Goal: Transaction & Acquisition: Purchase product/service

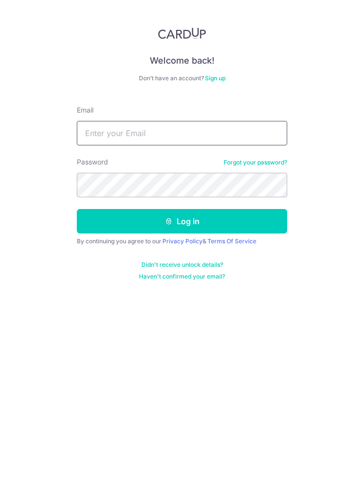
type input "[EMAIL_ADDRESS][DOMAIN_NAME]"
click at [242, 215] on button "Log in" at bounding box center [182, 221] width 211 height 24
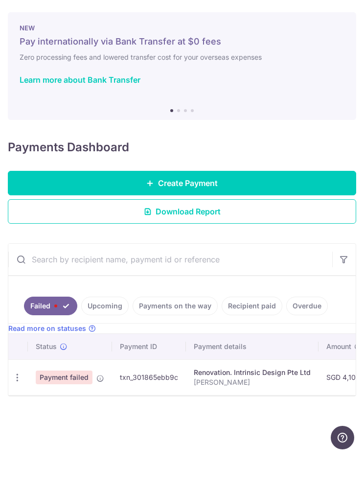
click at [18, 407] on icon "button" at bounding box center [17, 412] width 10 height 10
click at [80, 437] on span "Update payment" at bounding box center [69, 443] width 67 height 12
radio input "true"
type input "4,100.00"
type input "Aaron Gina Woodlands"
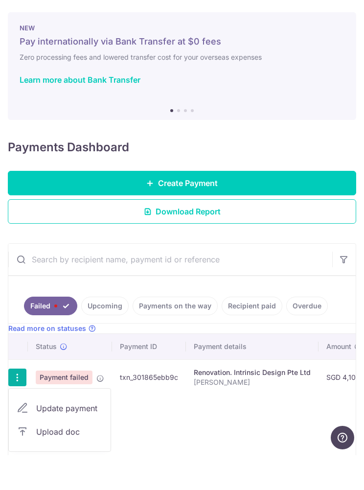
type input "10%"
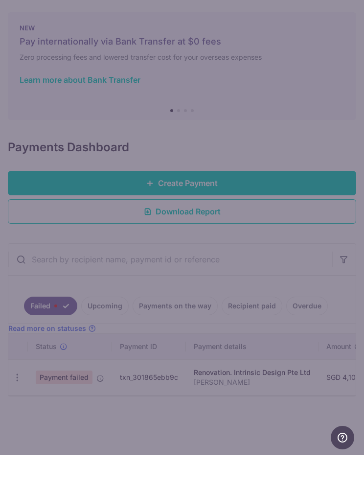
type input "RENO25ONE"
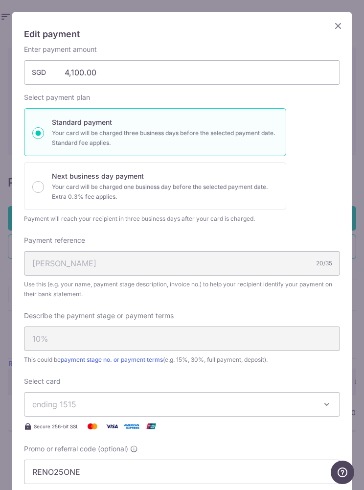
click at [329, 23] on div "Edit payment By clicking apply, you will make changes to all payments to Intrin…" at bounding box center [182, 351] width 340 height 678
click at [197, 177] on p "Next business day payment" at bounding box center [165, 176] width 226 height 12
click at [44, 181] on input "Next business day payment Your card will be charged one business day before the…" at bounding box center [38, 187] width 12 height 12
radio input "false"
radio input "true"
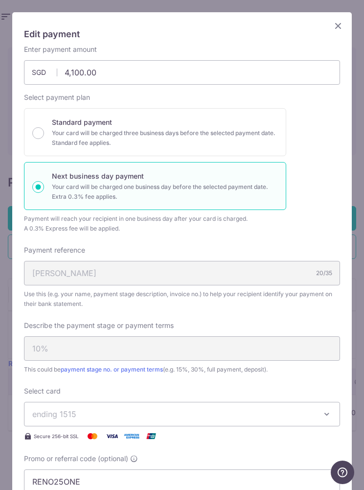
click at [229, 132] on p "Your card will be charged three business days before the selected payment date.…" at bounding box center [165, 138] width 226 height 20
click at [44, 132] on input "Standard payment Your card will be charged three business days before the selec…" at bounding box center [38, 133] width 12 height 12
radio input "true"
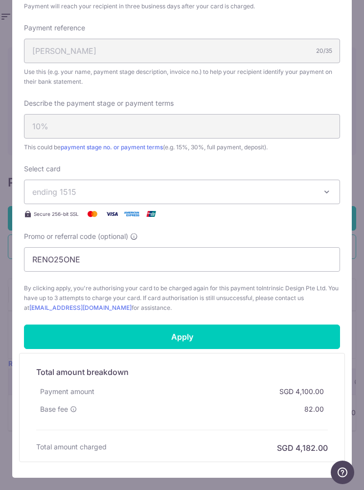
scroll to position [213, 0]
click at [302, 341] on input "Apply" at bounding box center [182, 337] width 316 height 24
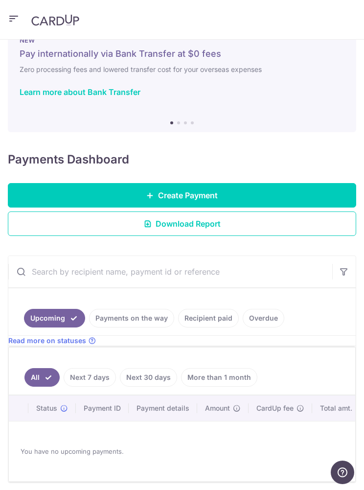
click at [100, 382] on link "Next 7 days" at bounding box center [90, 377] width 52 height 19
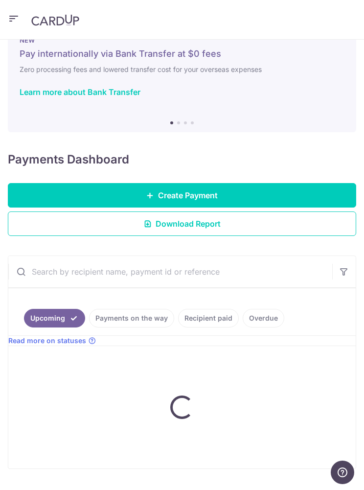
scroll to position [23, 0]
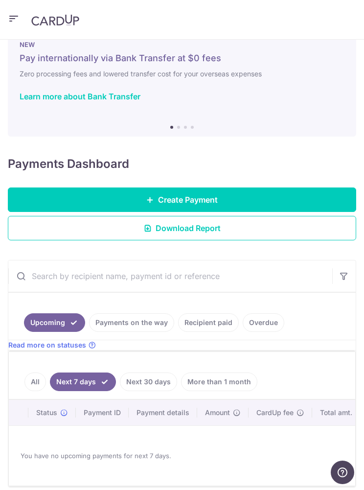
click at [167, 378] on link "Next 30 days" at bounding box center [148, 382] width 57 height 19
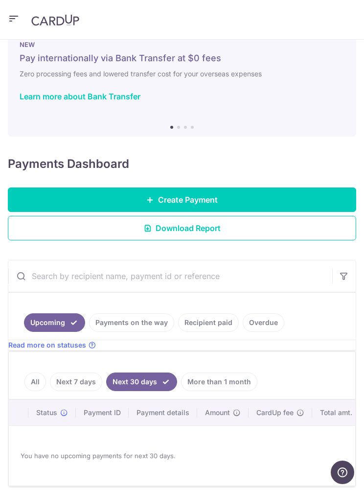
click at [243, 378] on link "More than 1 month" at bounding box center [219, 382] width 76 height 19
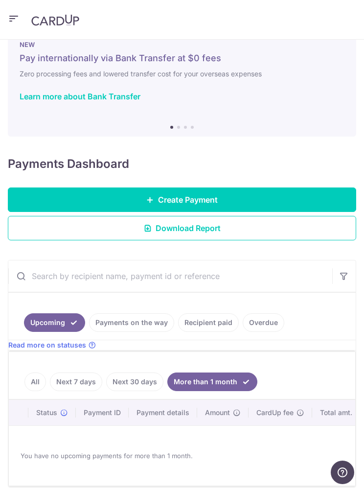
click at [41, 378] on link "All" at bounding box center [35, 382] width 22 height 19
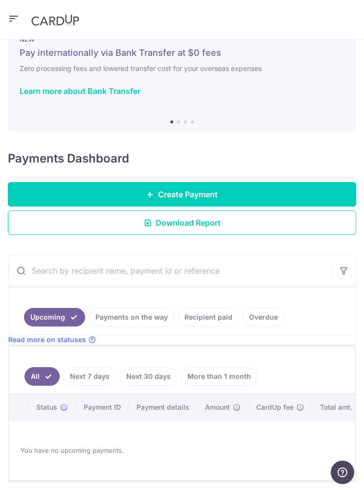
scroll to position [27, 0]
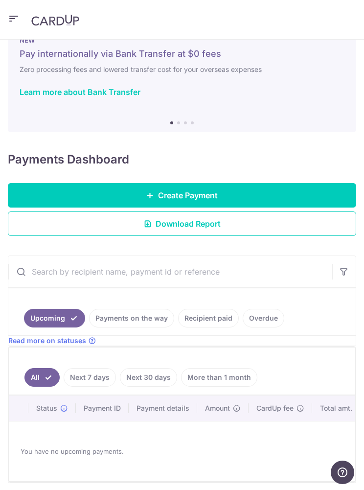
click at [143, 317] on link "Payments on the way" at bounding box center [131, 318] width 85 height 19
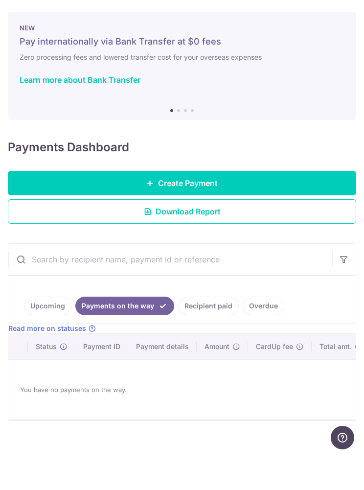
scroll to position [36, 0]
click at [214, 332] on link "Recipient paid" at bounding box center [208, 341] width 61 height 19
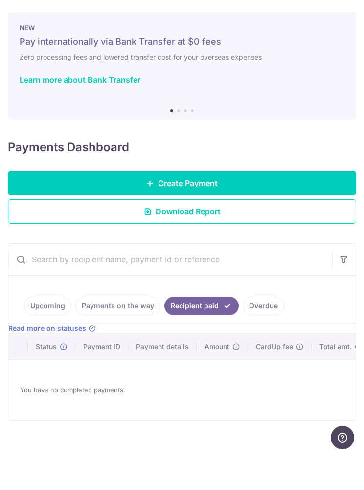
click at [263, 332] on link "Overdue" at bounding box center [264, 341] width 42 height 19
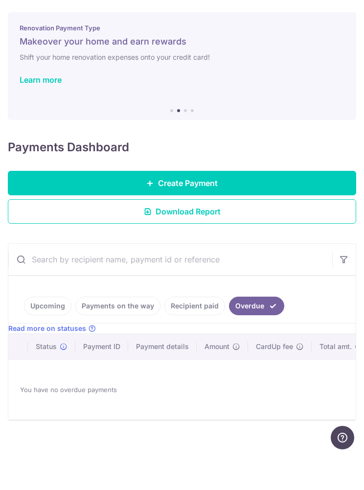
scroll to position [39, 0]
click at [50, 377] on span "Status" at bounding box center [46, 382] width 21 height 10
click at [58, 332] on link "Upcoming" at bounding box center [47, 341] width 47 height 19
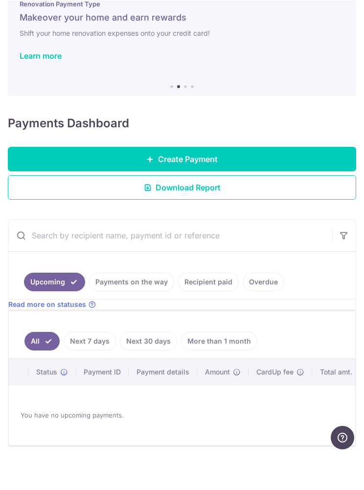
scroll to position [23, 0]
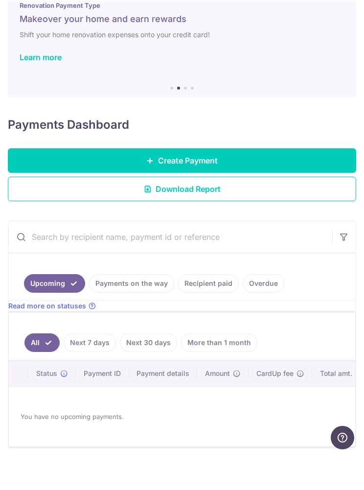
click at [197, 256] on input "text" at bounding box center [170, 271] width 324 height 31
click at [314, 288] on ul "Upcoming Payments on the way Recipient paid Overdue" at bounding box center [182, 312] width 348 height 48
click at [144, 309] on link "Payments on the way" at bounding box center [131, 318] width 85 height 19
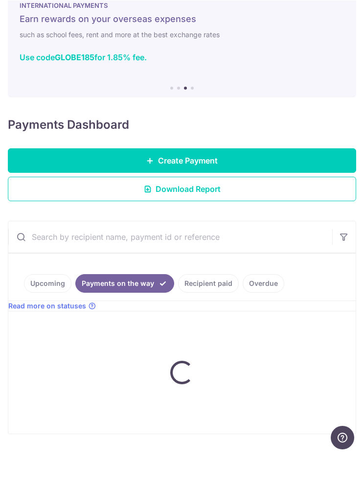
scroll to position [0, 0]
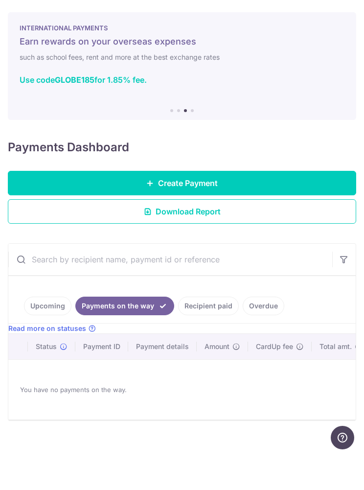
click at [207, 332] on link "Recipient paid" at bounding box center [208, 341] width 61 height 19
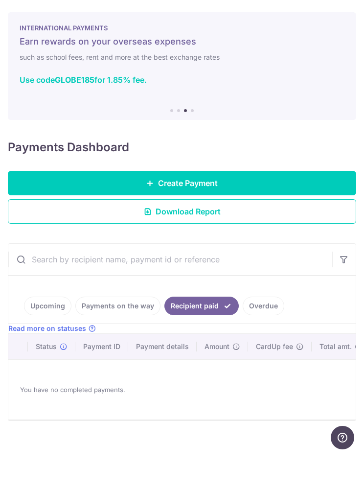
click at [268, 332] on link "Overdue" at bounding box center [264, 341] width 42 height 19
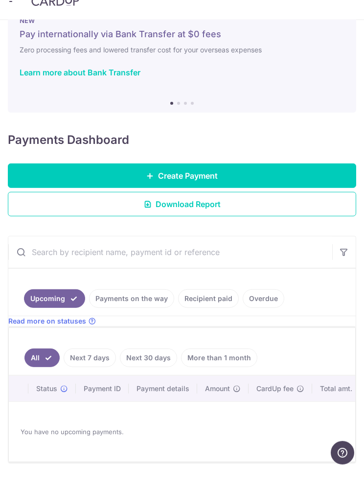
scroll to position [23, 0]
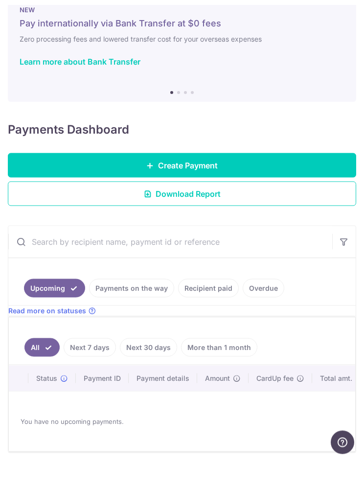
click at [92, 368] on link "Next 7 days" at bounding box center [90, 377] width 52 height 19
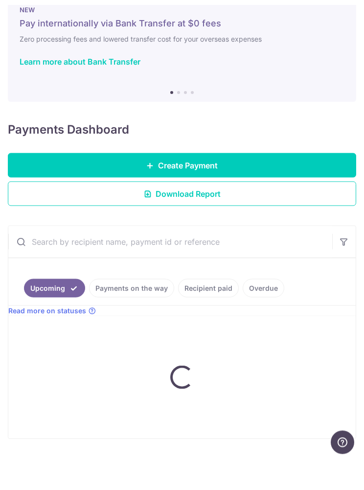
scroll to position [18, 0]
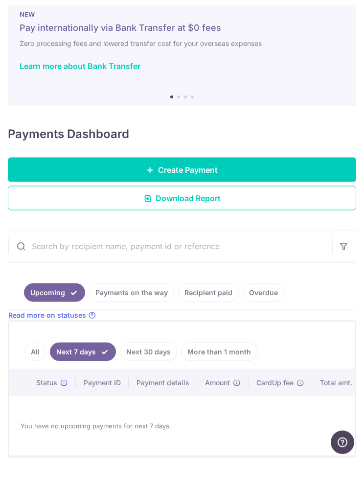
click at [163, 373] on link "Next 30 days" at bounding box center [148, 382] width 57 height 19
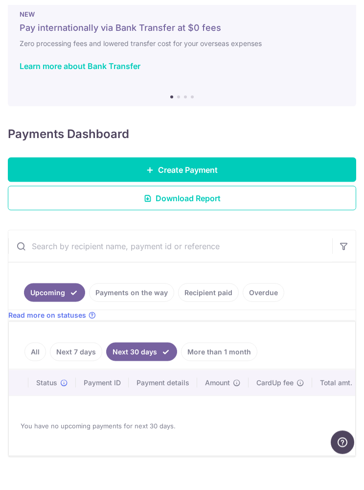
click at [218, 373] on link "More than 1 month" at bounding box center [219, 382] width 76 height 19
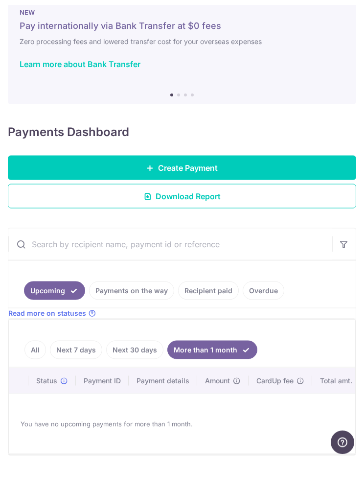
click at [33, 371] on link "All" at bounding box center [35, 380] width 22 height 19
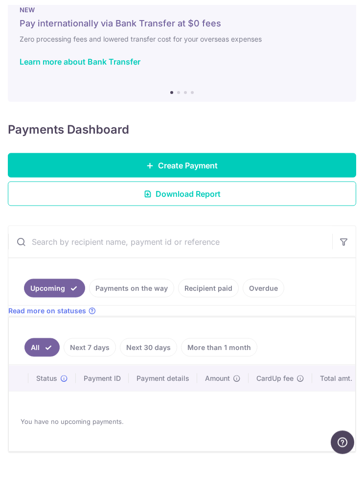
click at [261, 309] on link "Overdue" at bounding box center [264, 318] width 42 height 19
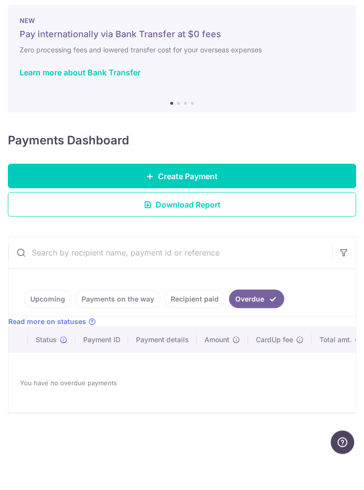
scroll to position [0, 0]
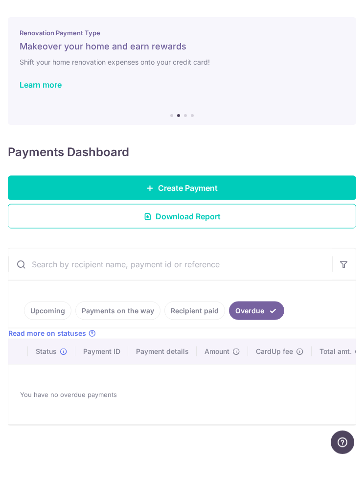
click at [193, 332] on link "Recipient paid" at bounding box center [195, 341] width 61 height 19
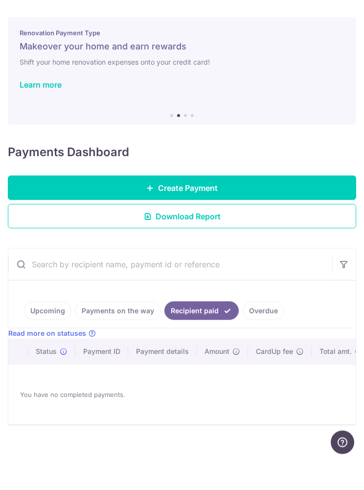
click at [120, 332] on link "Payments on the way" at bounding box center [117, 341] width 85 height 19
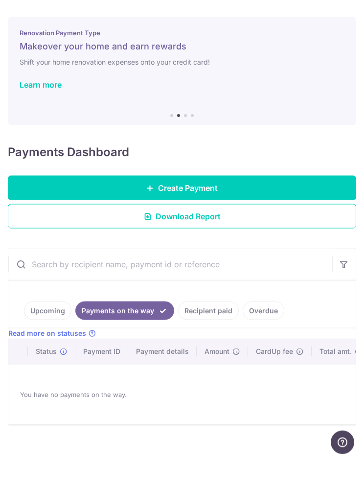
click at [48, 332] on link "Upcoming" at bounding box center [47, 341] width 47 height 19
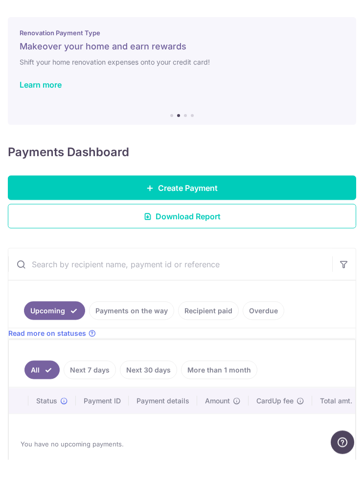
click at [293, 206] on link "Create Payment" at bounding box center [182, 218] width 349 height 24
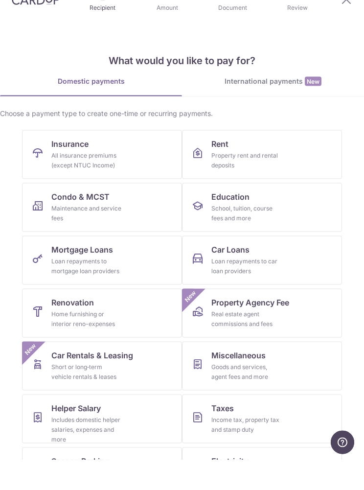
click at [141, 337] on link "Renovation Home furnishing or interior reno-expenses" at bounding box center [102, 343] width 160 height 49
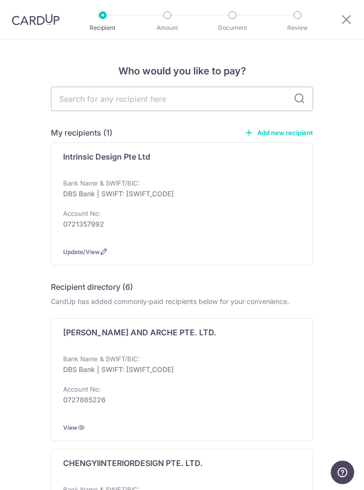
click at [269, 210] on div "Bank Name & SWIFT/BIC: DBS Bank | SWIFT: DBSSSGSGXXX Account No: 0721357992" at bounding box center [182, 208] width 238 height 61
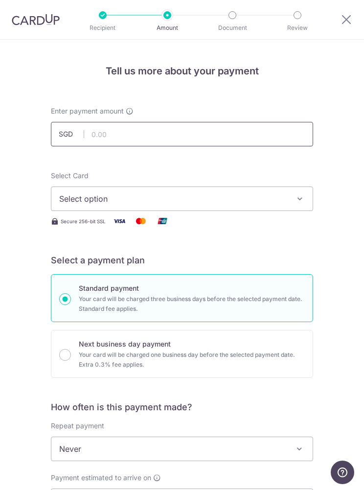
click at [227, 142] on input "text" at bounding box center [182, 134] width 262 height 24
click at [296, 203] on icon "button" at bounding box center [300, 199] width 10 height 10
type input "4,100.00"
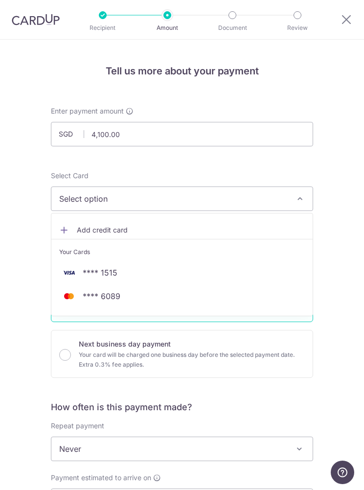
click at [257, 276] on span "**** 1515" at bounding box center [182, 273] width 246 height 12
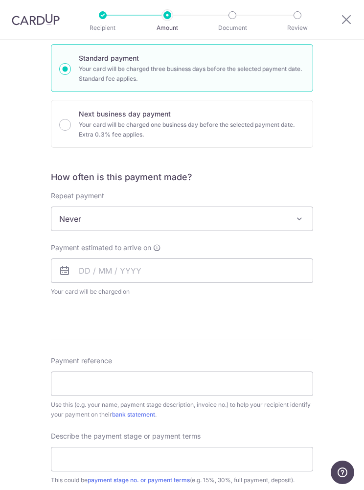
scroll to position [231, 0]
click at [71, 222] on span "Never" at bounding box center [181, 219] width 261 height 24
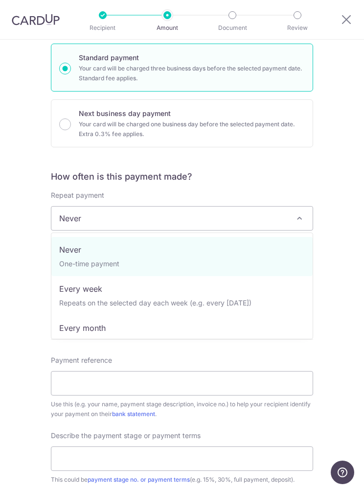
scroll to position [0, 0]
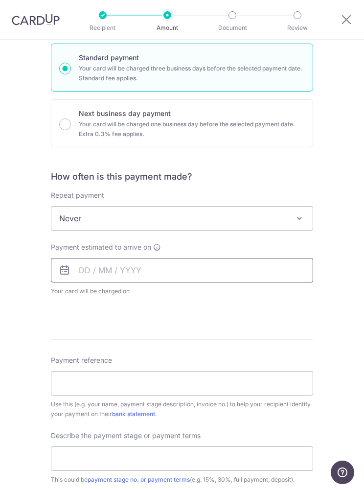
click at [79, 272] on input "text" at bounding box center [182, 270] width 262 height 24
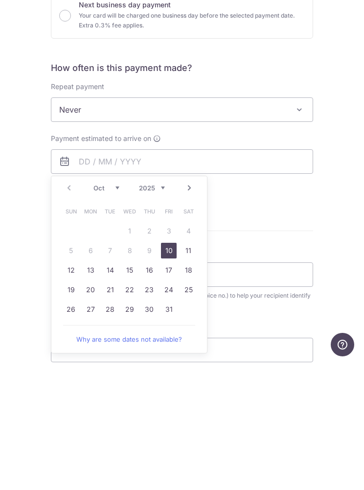
click at [173, 371] on link "10" at bounding box center [169, 379] width 16 height 16
type input "[DATE]"
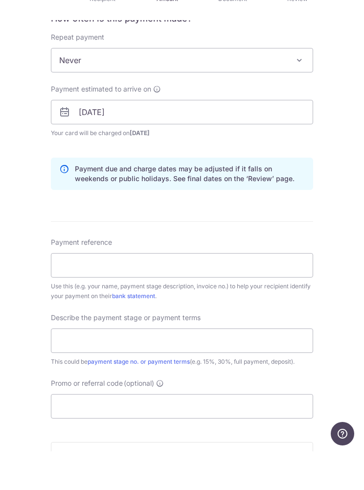
scroll to position [370, 0]
click at [67, 291] on input "Payment reference" at bounding box center [182, 303] width 262 height 24
click at [24, 235] on div "Tell us more about your payment Enter payment amount SGD 4,100.00 4100.00 Selec…" at bounding box center [182, 182] width 364 height 987
click at [78, 367] on input "text" at bounding box center [182, 379] width 262 height 24
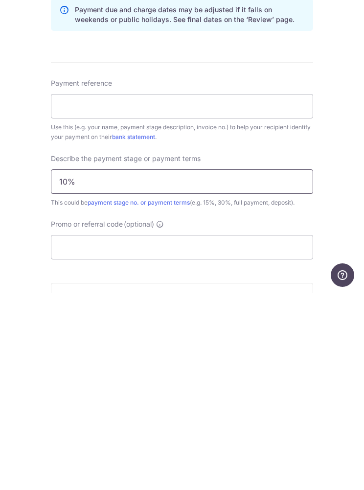
type input "10%"
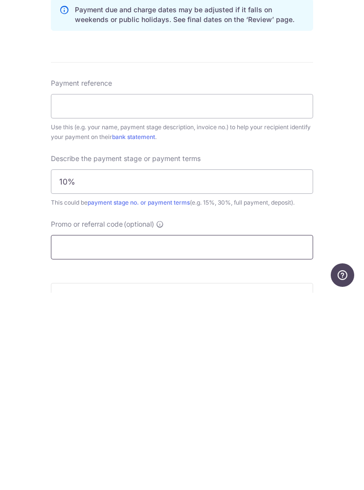
click at [255, 432] on input "Promo or referral code (optional)" at bounding box center [182, 444] width 262 height 24
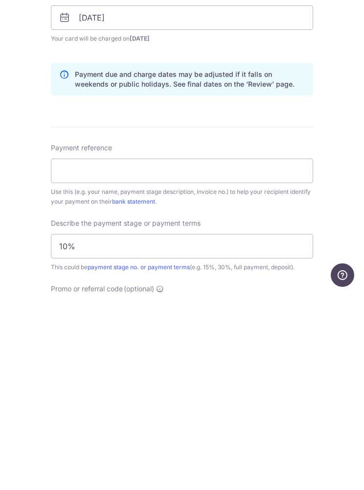
scroll to position [304, 0]
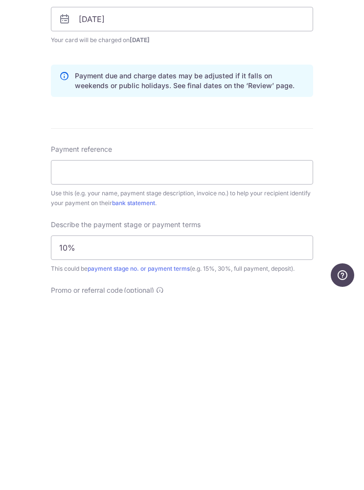
type input "Reno25one"
click at [268, 357] on input "Payment reference" at bounding box center [182, 369] width 262 height 24
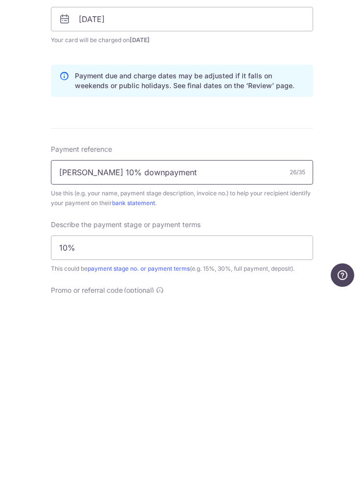
type input "Gina Aaron 10% downpayment"
click at [334, 181] on div "Tell us more about your payment Enter payment amount SGD 4,100.00 4100.00 Selec…" at bounding box center [182, 270] width 364 height 1031
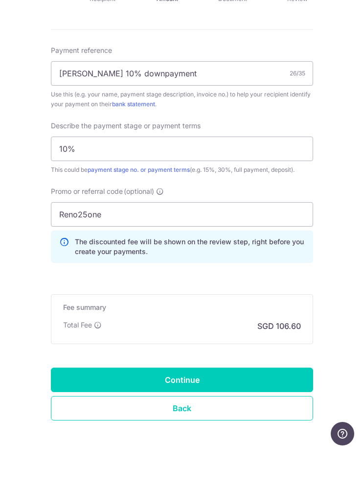
scroll to position [561, 0]
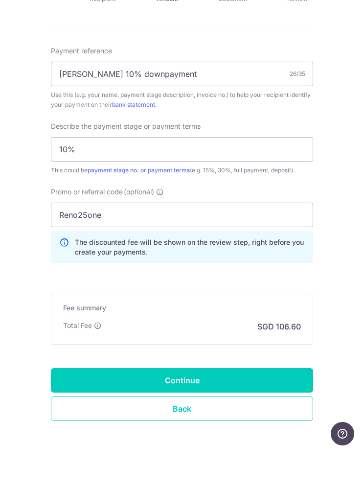
click at [267, 407] on input "Continue" at bounding box center [182, 419] width 262 height 24
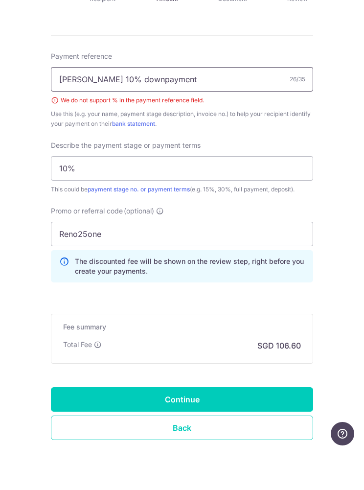
click at [121, 106] on input "[PERSON_NAME] 10% downpayment" at bounding box center [182, 118] width 262 height 24
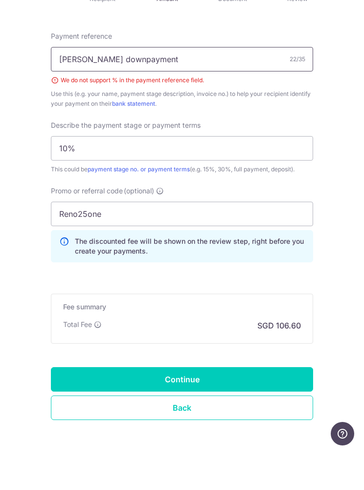
scroll to position [574, 0]
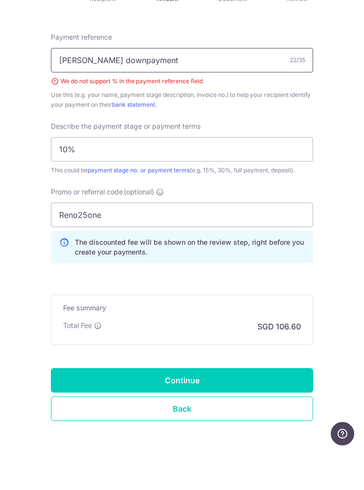
type input "[PERSON_NAME] downpayment"
click at [356, 247] on div "Tell us more about your payment Enter payment amount SGD 4,100.00 4100.00 Selec…" at bounding box center [182, 6] width 364 height 1045
click at [269, 407] on input "Continue" at bounding box center [182, 419] width 262 height 24
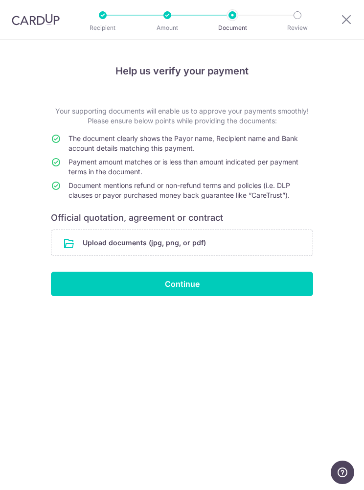
click at [286, 242] on input "file" at bounding box center [181, 242] width 261 height 25
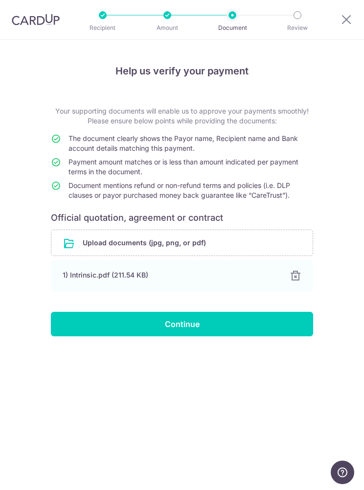
click at [266, 323] on input "Continue" at bounding box center [182, 324] width 262 height 24
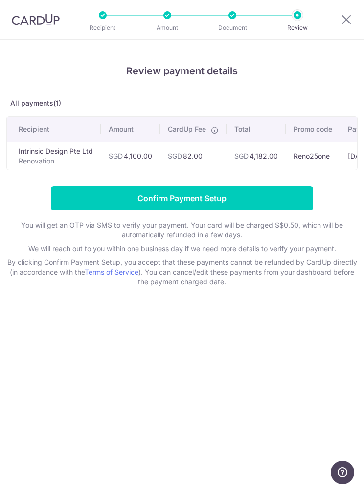
click at [234, 199] on input "Confirm Payment Setup" at bounding box center [182, 198] width 262 height 24
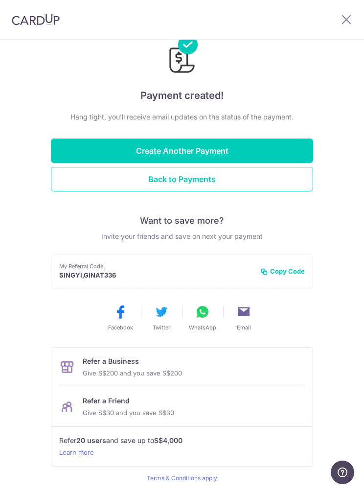
scroll to position [20, 0]
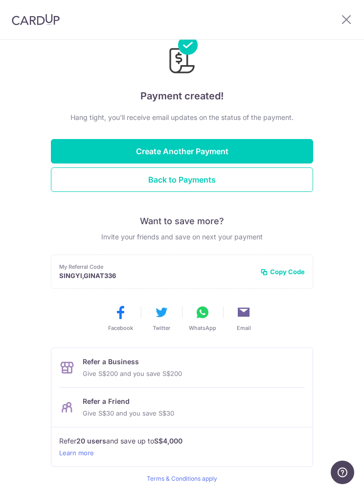
click at [268, 179] on button "Back to Payments" at bounding box center [182, 179] width 262 height 24
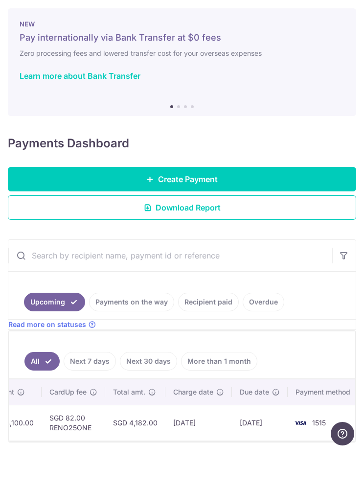
scroll to position [0, 317]
